Goal: Information Seeking & Learning: Learn about a topic

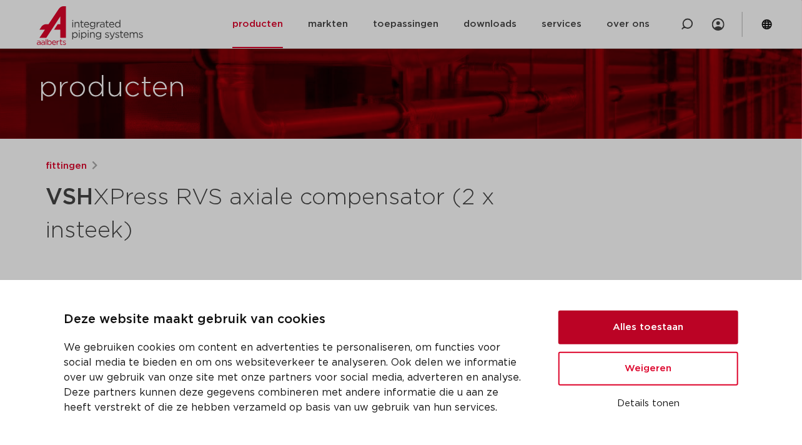
click at [644, 322] on button "Alles toestaan" at bounding box center [648, 327] width 180 height 34
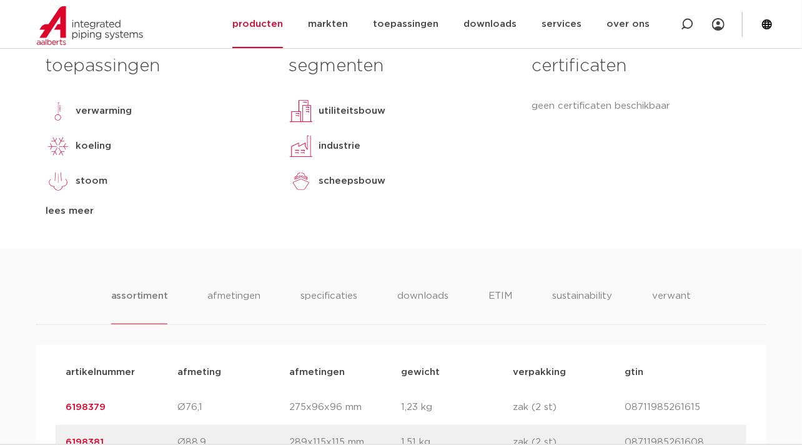
scroll to position [633, 0]
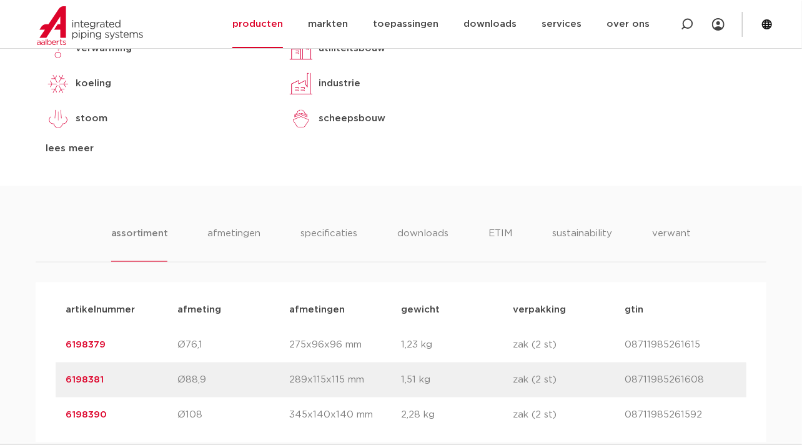
click at [73, 340] on link "6198379" at bounding box center [86, 344] width 40 height 9
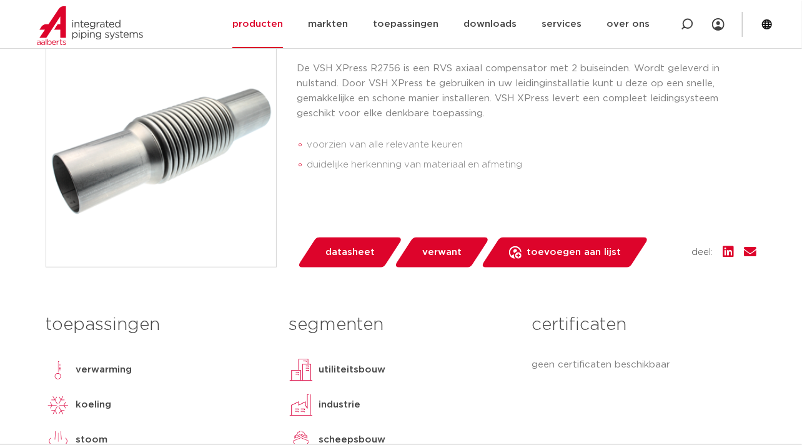
scroll to position [375, 0]
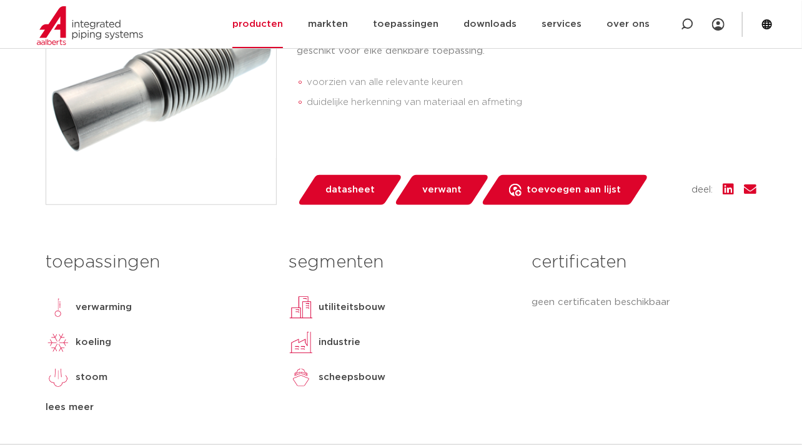
click at [297, 314] on img at bounding box center [301, 307] width 25 height 25
click at [334, 305] on p "utiliteitsbouw" at bounding box center [352, 307] width 67 height 15
drag, startPoint x: 302, startPoint y: 310, endPoint x: 459, endPoint y: 328, distance: 157.2
click at [470, 329] on div "segmenten utiliteitsbouw industrie scheepsbouw lees meer [PERSON_NAME]" at bounding box center [400, 330] width 243 height 170
click at [353, 304] on p "utiliteitsbouw" at bounding box center [352, 307] width 67 height 15
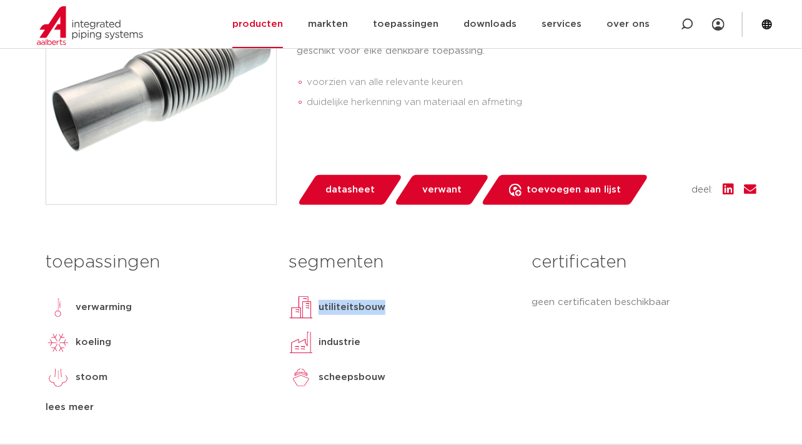
click at [352, 304] on p "utiliteitsbouw" at bounding box center [352, 307] width 67 height 15
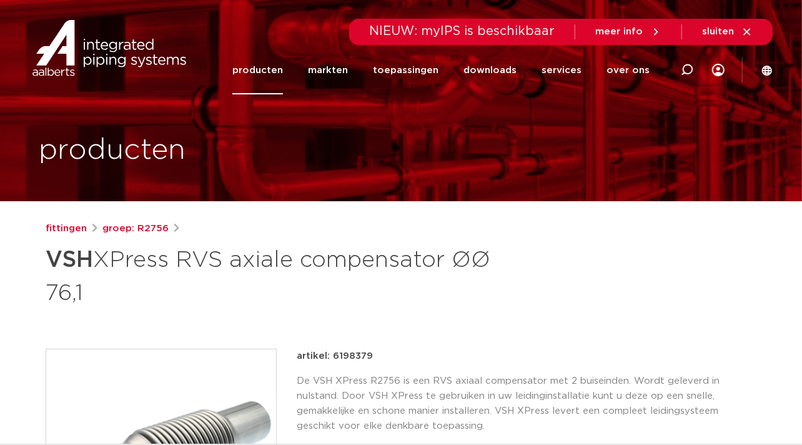
click at [359, 67] on li "markten" at bounding box center [327, 70] width 65 height 48
click at [497, 69] on link "downloads" at bounding box center [490, 70] width 53 height 48
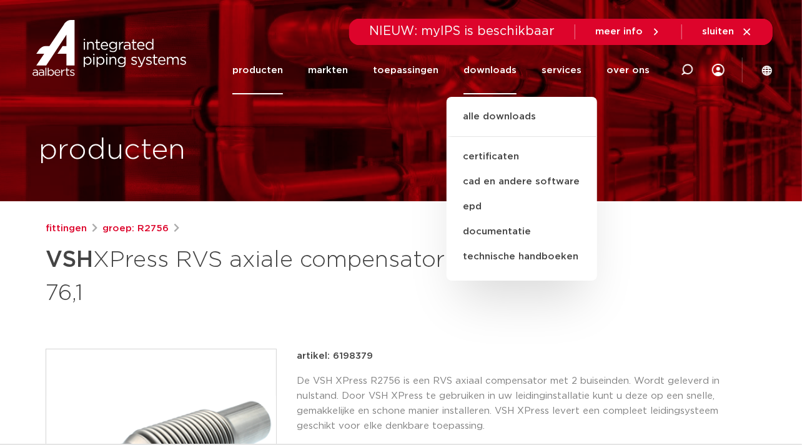
click at [665, 270] on div "fittingen groep: R2756 VSH XPress RVS axiale compensator ØØ 76,1" at bounding box center [401, 264] width 711 height 87
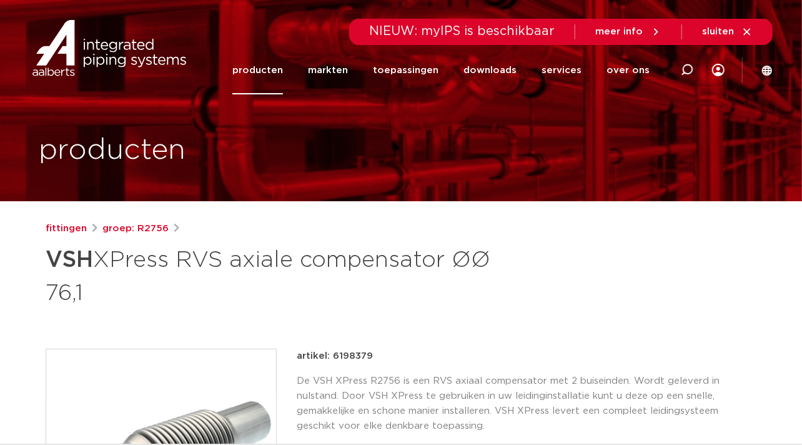
click at [265, 77] on link "producten" at bounding box center [257, 70] width 51 height 48
